Goal: Navigation & Orientation: Find specific page/section

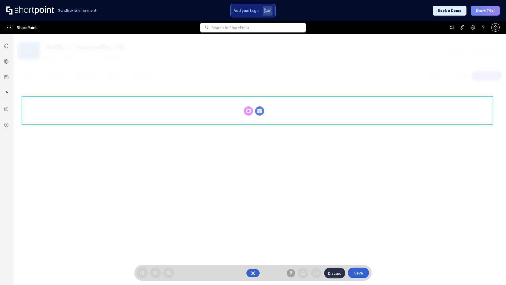
scroll to position [72, 0]
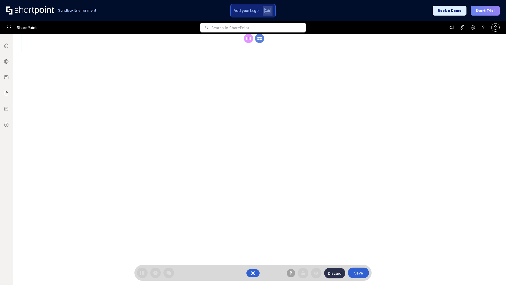
click at [260, 43] on circle at bounding box center [259, 38] width 9 height 9
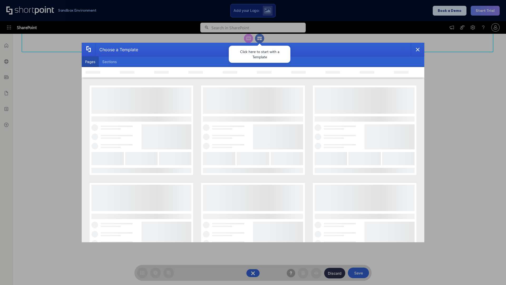
scroll to position [0, 0]
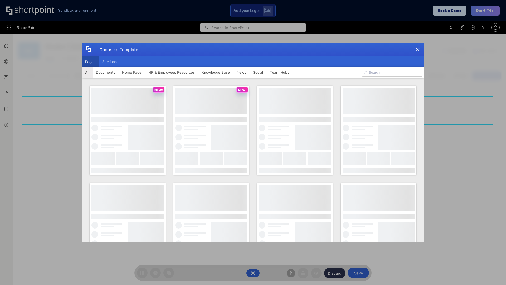
click at [90, 62] on button "Pages" at bounding box center [90, 61] width 17 height 11
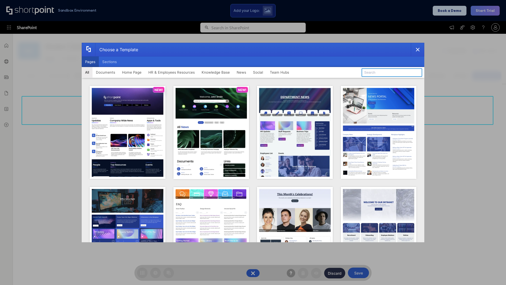
type input "Documents 1"
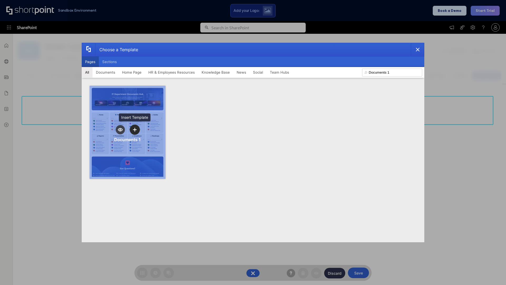
click at [135, 129] on icon "template selector" at bounding box center [135, 130] width 4 height 4
